Goal: Task Accomplishment & Management: Manage account settings

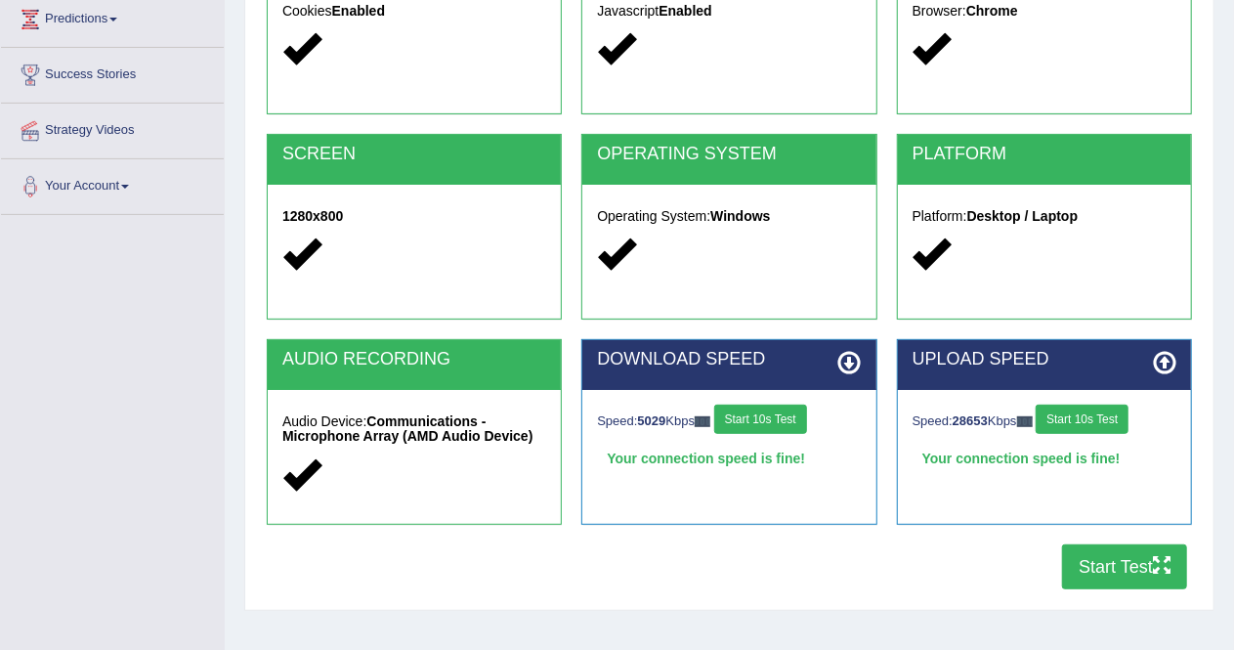
scroll to position [272, 0]
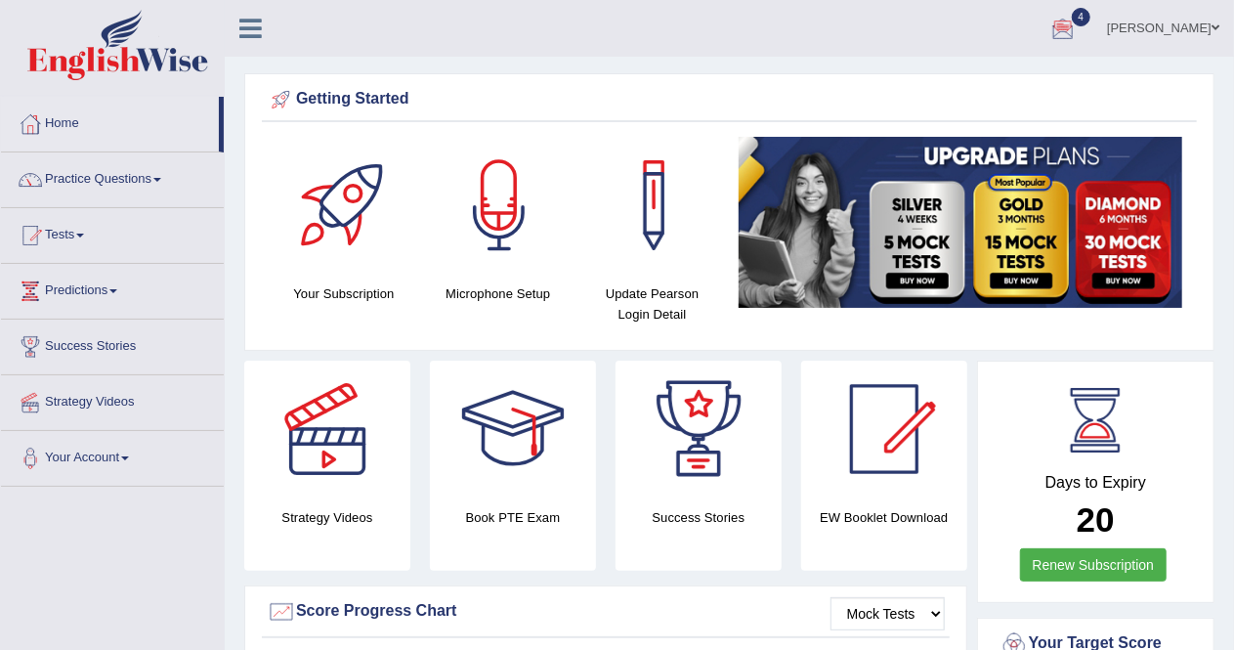
click at [1192, 32] on link "[PERSON_NAME]" at bounding box center [1163, 25] width 142 height 51
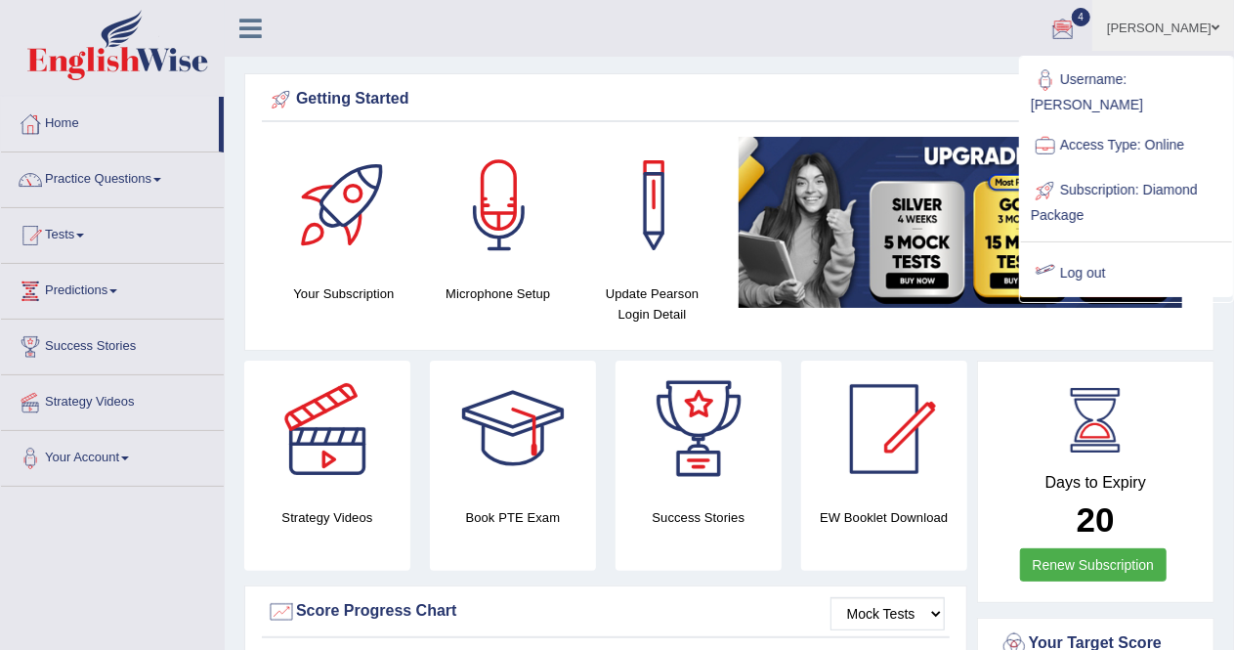
click at [1099, 255] on link "Log out" at bounding box center [1126, 273] width 211 height 45
